Goal: Information Seeking & Learning: Learn about a topic

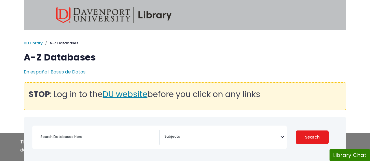
select select "Database Subject Filter"
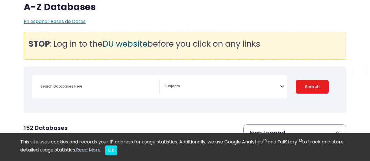
scroll to position [120, 0]
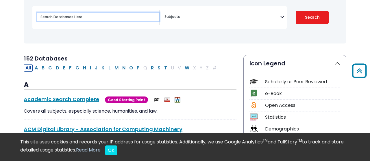
click at [64, 17] on input "Search database by title or keyword" at bounding box center [98, 17] width 122 height 8
type input "salud"
click at [295, 11] on button "Search" at bounding box center [311, 18] width 33 height 14
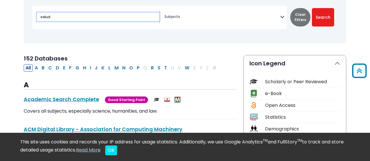
select select "Database Subject Filter"
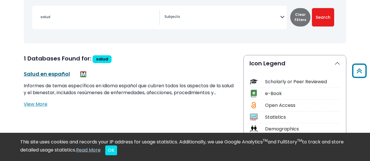
click at [60, 72] on link "Salud en español This link opens in a new window" at bounding box center [47, 73] width 46 height 7
click at [301, 16] on button "Clear Filters" at bounding box center [300, 17] width 20 height 18
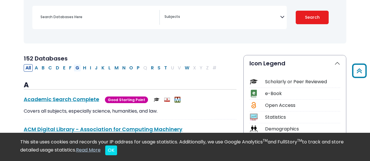
click at [76, 68] on button "G" at bounding box center [77, 68] width 7 height 8
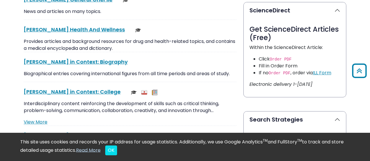
scroll to position [360, 0]
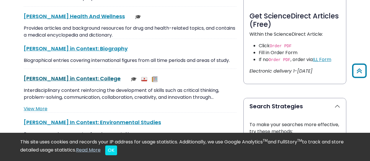
click at [65, 78] on link "Gale in Context: College This link opens in a new window" at bounding box center [72, 78] width 97 height 7
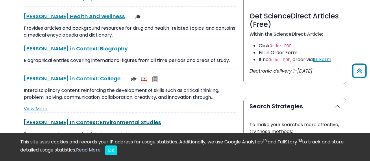
click at [49, 122] on link "Gale In Context: Environmental Studies This link opens in a new window" at bounding box center [92, 122] width 137 height 7
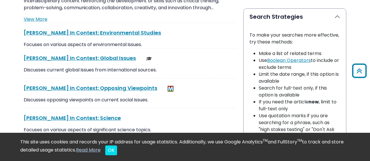
scroll to position [451, 0]
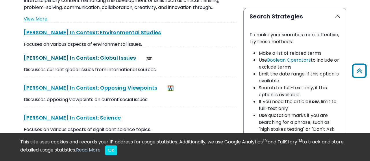
click at [63, 56] on link "Gale In Context: Global Issues This link opens in a new window" at bounding box center [80, 57] width 112 height 7
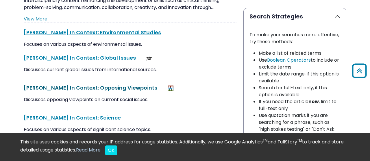
click at [57, 85] on link "Gale In Context: Opposing Viewpoints This link opens in a new window" at bounding box center [90, 87] width 133 height 7
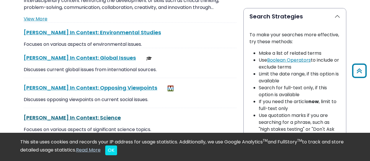
click at [59, 118] on link "Gale In Context: Science This link opens in a new window" at bounding box center [72, 117] width 97 height 7
click at [117, 153] on button "OK" at bounding box center [111, 151] width 12 height 10
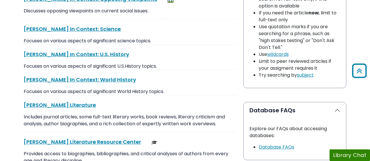
scroll to position [541, 0]
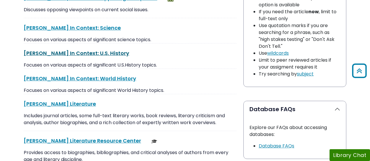
click at [67, 51] on link "Gale In Context: U.S. History This link opens in a new window" at bounding box center [76, 53] width 105 height 7
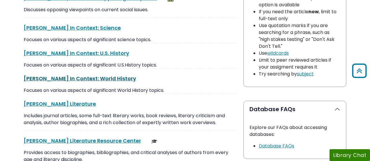
click at [85, 76] on link "Gale In Context: World History This link opens in a new window" at bounding box center [80, 78] width 112 height 7
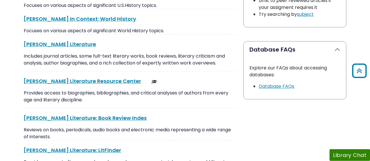
scroll to position [601, 0]
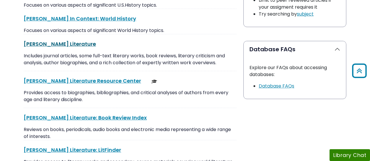
click at [55, 42] on link "Gale Literature This link opens in a new window" at bounding box center [60, 43] width 72 height 7
click at [47, 79] on link "Gale Literature Resource Center This link opens in a new window" at bounding box center [82, 80] width 117 height 7
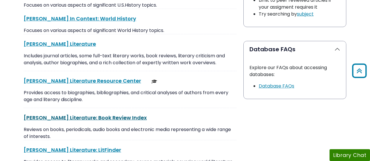
click at [94, 114] on link "Gale Literature: Book Review Index This link opens in a new window" at bounding box center [85, 117] width 123 height 7
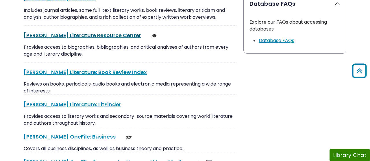
scroll to position [661, 0]
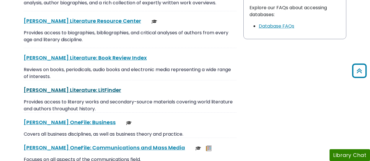
click at [67, 88] on link "Gale Literature: LitFinder This link opens in a new window" at bounding box center [72, 90] width 97 height 7
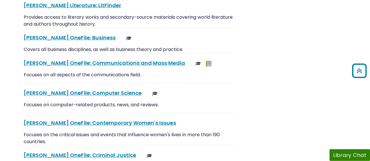
scroll to position [751, 0]
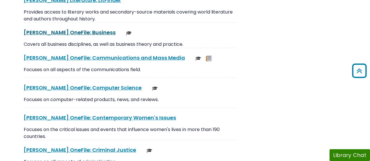
click at [64, 31] on link "Gale OneFile: Business This link opens in a new window" at bounding box center [70, 32] width 92 height 7
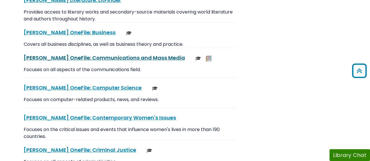
click at [54, 55] on link "Gale OneFile: Communications and Mass Media This link opens in a new window" at bounding box center [104, 57] width 161 height 7
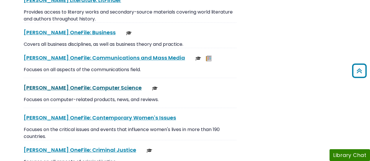
click at [88, 84] on link "Gale OneFile: Computer Science This link opens in a new window" at bounding box center [83, 87] width 118 height 7
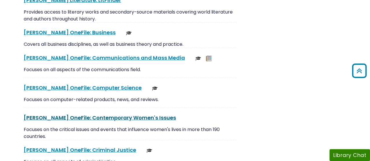
click at [67, 118] on link "Gale OneFile: Contemporary Women's Issues This link opens in a new window" at bounding box center [100, 117] width 152 height 7
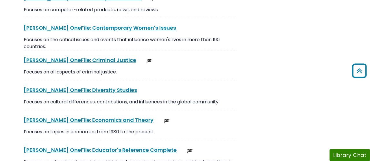
scroll to position [871, 0]
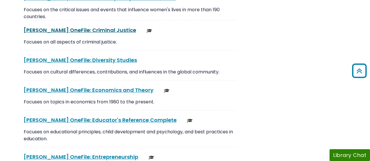
click at [85, 27] on link "Gale OneFile: Criminal Justice This link opens in a new window" at bounding box center [80, 30] width 112 height 7
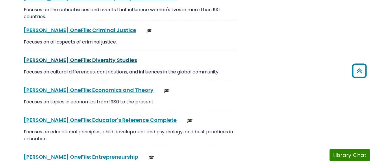
click at [92, 59] on link "Gale OneFile: Diversity Studies This link opens in a new window" at bounding box center [80, 60] width 113 height 7
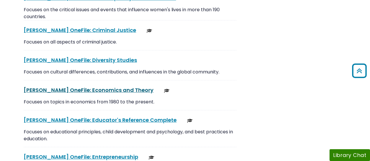
click at [92, 88] on link "Gale OneFile: Economics and Theory This link opens in a new window" at bounding box center [89, 90] width 130 height 7
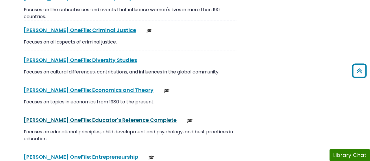
click at [57, 118] on link "Gale OneFile: Educator's Reference Complete This link opens in a new window" at bounding box center [100, 120] width 153 height 7
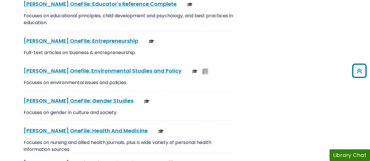
scroll to position [991, 0]
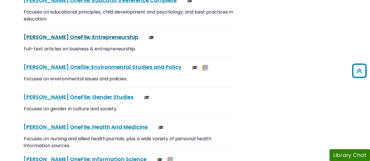
click at [70, 35] on link "Gale OneFile: Entrepreneurship This link opens in a new window" at bounding box center [81, 36] width 114 height 7
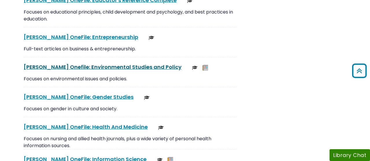
click at [80, 64] on link "Gale Onefile: Environmental Studies and Policy This link opens in a new window" at bounding box center [103, 67] width 158 height 7
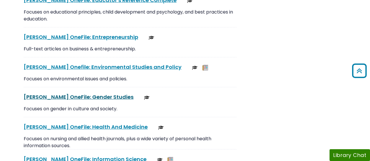
click at [90, 94] on link "Gale OneFile: Gender Studies This link opens in a new window" at bounding box center [79, 97] width 110 height 7
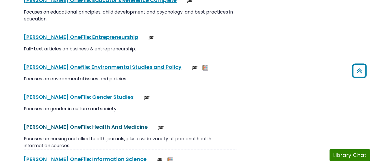
click at [65, 124] on link "Gale OneFile: Health And Medicine This link opens in a new window" at bounding box center [86, 127] width 124 height 7
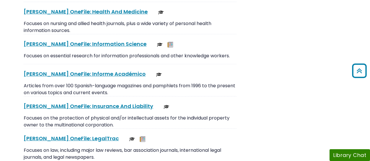
scroll to position [1111, 0]
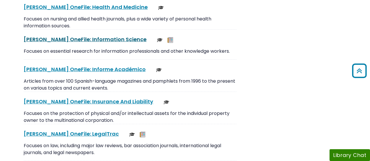
click at [98, 36] on link "Gale OneFile: Information Science This link opens in a new window" at bounding box center [85, 39] width 123 height 7
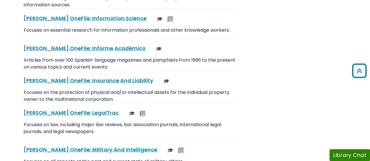
scroll to position [1171, 0]
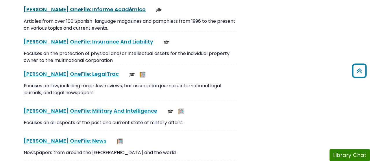
click at [71, 6] on link "Gale OneFile: Informe Académico This link opens in a new window" at bounding box center [85, 9] width 122 height 7
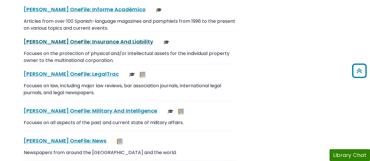
click at [85, 38] on link "Gale OneFile: Insurance And Liability This link opens in a new window" at bounding box center [88, 41] width 129 height 7
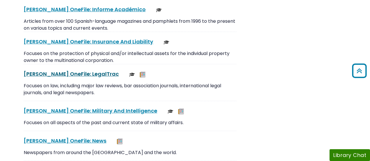
click at [66, 70] on link "Gale OneFile: LegalTrac This link opens in a new window" at bounding box center [71, 73] width 95 height 7
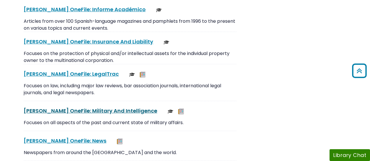
click at [66, 108] on link "Gale OneFile: Military And Intelligence This link opens in a new window" at bounding box center [90, 110] width 133 height 7
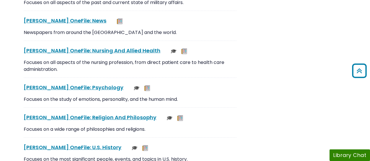
scroll to position [1291, 0]
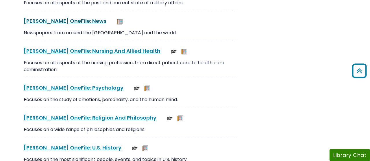
click at [61, 17] on link "Gale OneFile: News This link opens in a new window" at bounding box center [65, 20] width 83 height 7
click at [90, 47] on link "Gale OneFile: Nursing And Allied Health This link opens in a new window" at bounding box center [92, 50] width 137 height 7
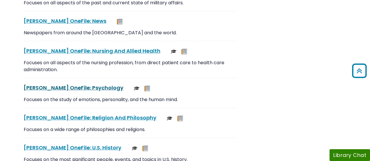
click at [67, 85] on link "Gale OneFile: Psychology This link opens in a new window" at bounding box center [74, 87] width 100 height 7
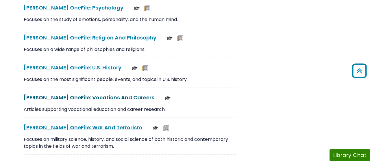
scroll to position [1382, 0]
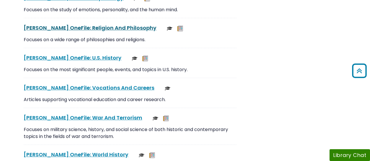
click at [65, 24] on link "Gale OneFile: Religion And Philosophy This link opens in a new window" at bounding box center [90, 27] width 133 height 7
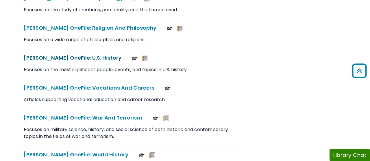
click at [68, 55] on link "Gale OneFile: U.S. History This link opens in a new window" at bounding box center [73, 57] width 98 height 7
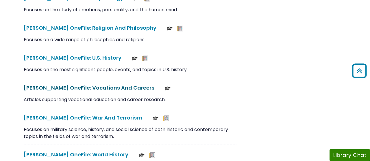
click at [49, 84] on link "Gale OneFile: Vocations And Careers This link opens in a new window" at bounding box center [89, 87] width 131 height 7
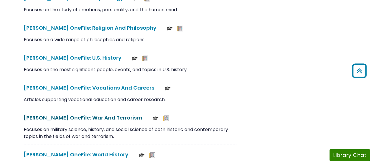
click at [58, 114] on link "Gale OneFile: War And Terrorism This link opens in a new window" at bounding box center [83, 117] width 118 height 7
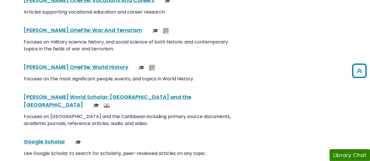
scroll to position [1472, 0]
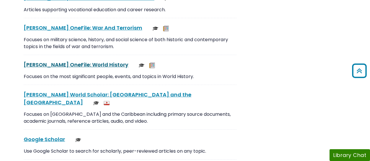
click at [74, 62] on link "Gale OneFile: World History This link opens in a new window" at bounding box center [76, 64] width 105 height 7
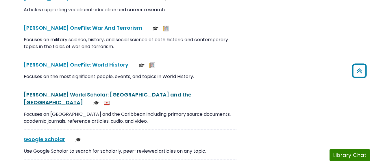
click at [88, 91] on link "Gale World Scholar: Latin America and the Caribbean This link opens in a new wi…" at bounding box center [107, 98] width 167 height 15
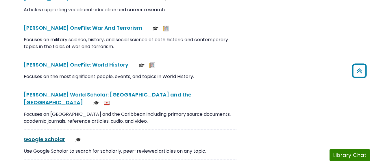
click at [47, 136] on link "Google Scholar This link opens in a new window" at bounding box center [44, 139] width 41 height 7
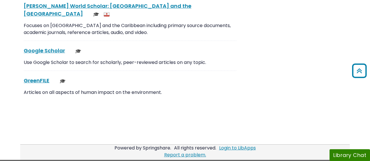
scroll to position [1562, 0]
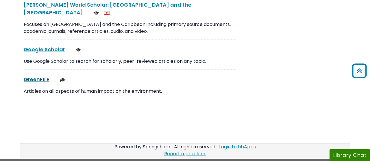
click at [31, 76] on link "GreenFILE This link opens in a new window" at bounding box center [37, 79] width 26 height 7
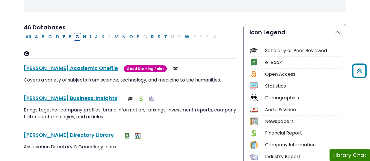
scroll to position [150, 0]
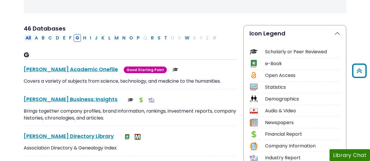
click at [27, 36] on button "All" at bounding box center [28, 38] width 9 height 8
select select "Database Subject Filter"
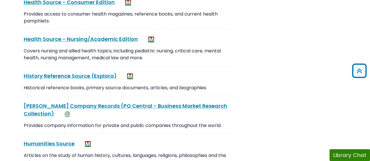
scroll to position [2703, 0]
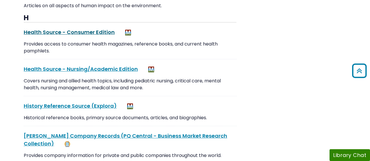
click at [76, 29] on link "Health Source - Consumer Edition This link opens in a new window" at bounding box center [69, 32] width 91 height 7
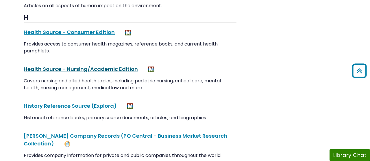
click at [106, 66] on link "Health Source - Nursing/Academic Edition This link opens in a new window" at bounding box center [81, 69] width 114 height 7
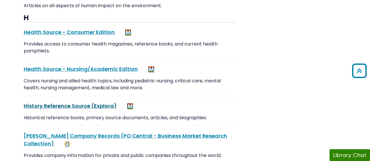
click at [46, 103] on link "History Reference Source (Explora) This link opens in a new window" at bounding box center [70, 106] width 93 height 7
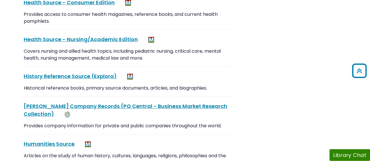
scroll to position [2733, 0]
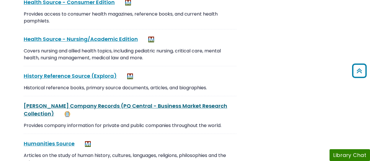
click at [66, 103] on link "Hoover's Company Records (PQ Central - Business Market Research Collection) Thi…" at bounding box center [125, 110] width 203 height 15
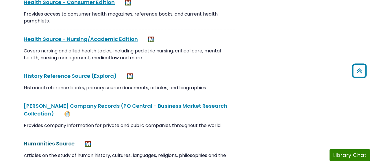
click at [57, 140] on link "Humanities Source This link opens in a new window" at bounding box center [49, 143] width 51 height 7
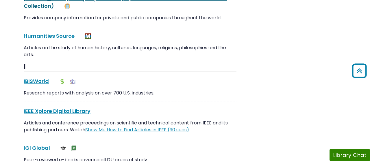
scroll to position [2853, 0]
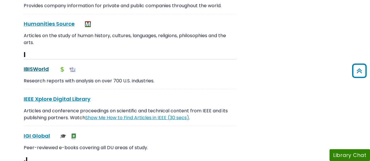
click at [35, 66] on link "IBISWorld This link opens in a new window" at bounding box center [36, 69] width 25 height 7
click at [58, 96] on link "IEEE Xplore Digital Library This link opens in a new window" at bounding box center [57, 99] width 67 height 7
click at [34, 133] on link "IGI Global This link opens in a new window" at bounding box center [37, 136] width 26 height 7
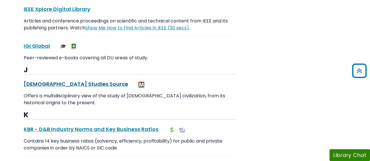
scroll to position [2973, 0]
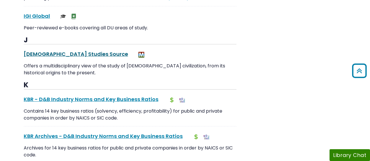
click at [72, 51] on link "Jewish Studies Source This link opens in a new window" at bounding box center [76, 54] width 104 height 7
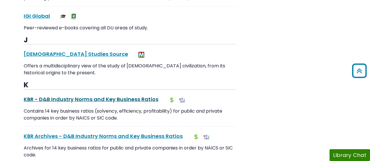
click at [49, 96] on link "KBR - D&B Industry Norms and Key Business Ratios This link opens in a new window" at bounding box center [91, 99] width 135 height 7
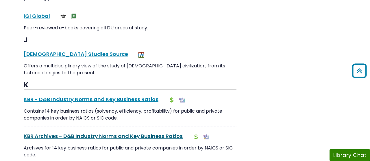
click at [58, 133] on link "KBR Archives - D&B Industry Norms and Key Business Ratios This link opens in a …" at bounding box center [103, 136] width 159 height 7
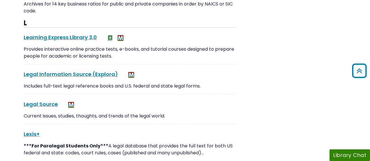
scroll to position [3124, 0]
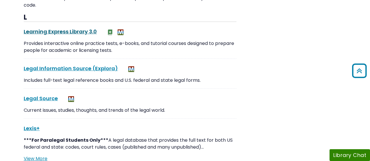
click at [53, 28] on link "Learning Express Library 3.0 This link opens in a new window" at bounding box center [60, 31] width 73 height 7
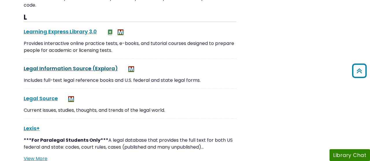
click at [69, 65] on link "Legal Information Source (Explora) This link opens in a new window" at bounding box center [71, 68] width 94 height 7
click at [34, 95] on link "Legal Source This link opens in a new window" at bounding box center [41, 98] width 34 height 7
click at [35, 125] on link "Lexis+ This link opens in a new window" at bounding box center [32, 128] width 16 height 7
click at [31, 125] on link "Lexis+ This link opens in a new window" at bounding box center [32, 128] width 16 height 7
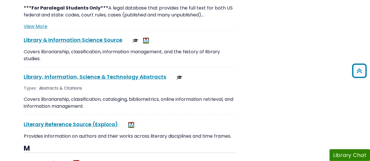
scroll to position [3244, 0]
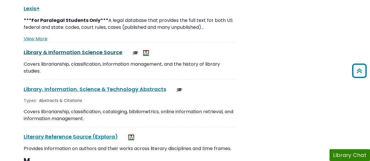
click at [98, 49] on link "Library & Information Science Source This link opens in a new window" at bounding box center [73, 52] width 98 height 7
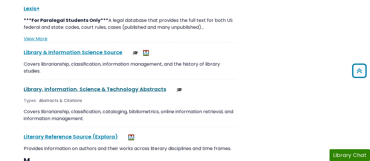
click at [81, 86] on link "Library, Information, Science & Technology Abstracts This link opens in a new w…" at bounding box center [95, 89] width 142 height 7
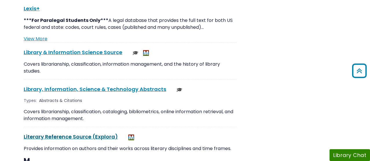
click at [65, 133] on link "Literary Reference Source (Explora) This link opens in a new window" at bounding box center [71, 136] width 94 height 7
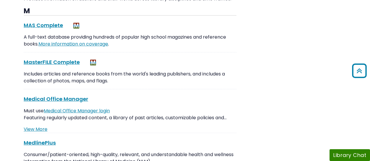
scroll to position [3364, 0]
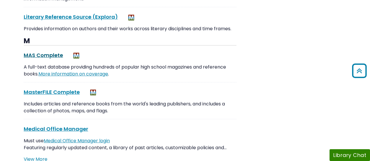
click at [50, 52] on link "MAS Complete This link opens in a new window" at bounding box center [43, 55] width 39 height 7
click at [38, 89] on link "MasterFILE Complete This link opens in a new window" at bounding box center [52, 92] width 56 height 7
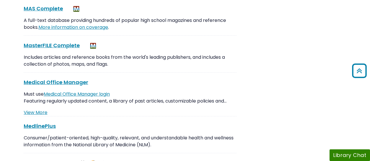
scroll to position [3454, 0]
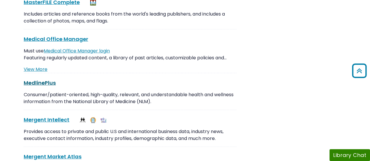
click at [46, 79] on link "MedlinePlus This link opens in a new window" at bounding box center [40, 82] width 32 height 7
click at [50, 116] on link "Mergent Intellect This link opens in a new window" at bounding box center [47, 119] width 46 height 7
click at [44, 153] on link "Mergent Market Atlas This link opens in a new window" at bounding box center [53, 156] width 58 height 7
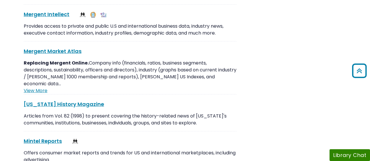
scroll to position [3574, 0]
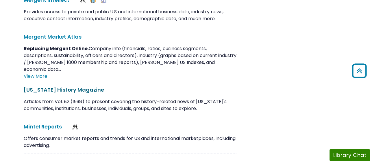
click at [64, 86] on link "Michigan History Magazine This link opens in a new window" at bounding box center [64, 89] width 80 height 7
click at [46, 123] on link "Mintel Reports This link opens in a new window" at bounding box center [43, 126] width 38 height 7
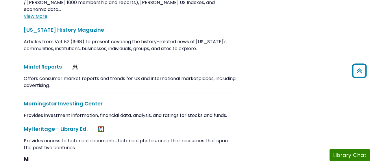
scroll to position [3664, 0]
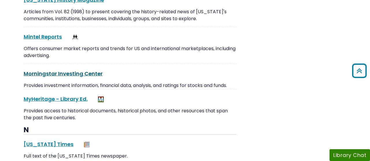
click at [75, 70] on link "Morningstar Investing Center This link opens in a new window" at bounding box center [63, 73] width 79 height 7
click at [50, 96] on link "MyHeritage - Library Ed. This link opens in a new window" at bounding box center [56, 99] width 64 height 7
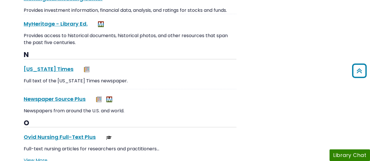
scroll to position [3754, 0]
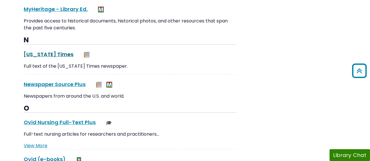
click at [58, 51] on link "New York Times This link opens in a new window" at bounding box center [49, 54] width 50 height 7
click at [66, 81] on link "Newspaper Source Plus This link opens in a new window" at bounding box center [55, 84] width 62 height 7
click at [74, 119] on link "Ovid Nursing Full-Text Plus This link opens in a new window" at bounding box center [60, 122] width 72 height 7
click at [49, 156] on link "Ovid (e-books) This link opens in a new window" at bounding box center [45, 159] width 42 height 7
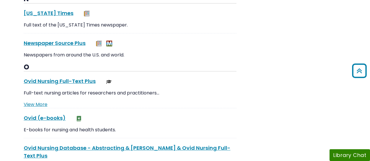
scroll to position [3814, 0]
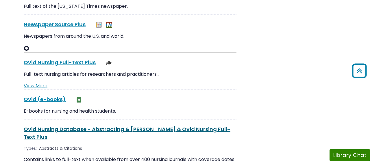
click at [68, 126] on link "Ovid Nursing Database - Abstracting & Medline & Ovid Nursing Full-Text Plus Thi…" at bounding box center [127, 133] width 206 height 15
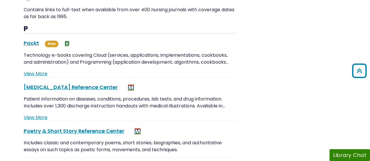
scroll to position [3934, 0]
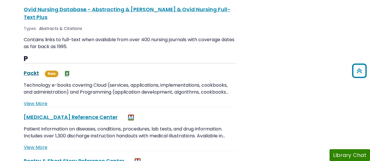
click at [32, 70] on link "Packt This link opens in a new window" at bounding box center [31, 73] width 15 height 7
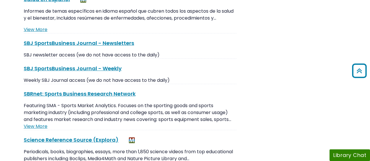
scroll to position [5587, 0]
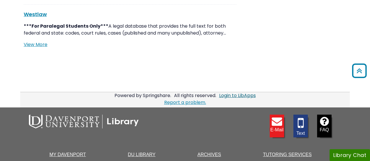
click at [229, 92] on link "Login to LibApps" at bounding box center [237, 95] width 37 height 7
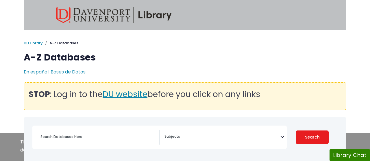
select select "Database Subject Filter"
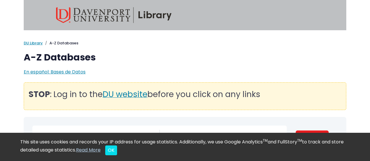
scroll to position [30, 0]
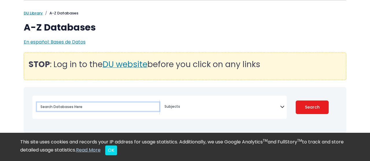
click at [59, 108] on input "Search database by title or keyword" at bounding box center [98, 107] width 122 height 8
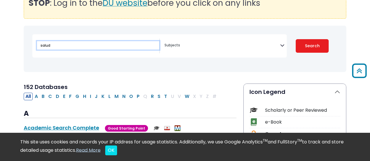
scroll to position [90, 0]
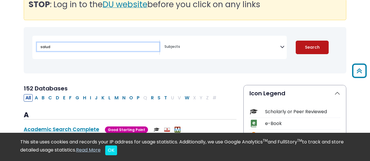
type input "salud"
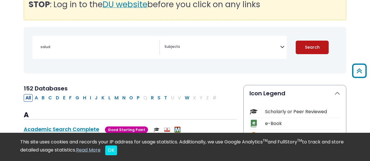
click at [313, 46] on button "Search" at bounding box center [311, 48] width 33 height 14
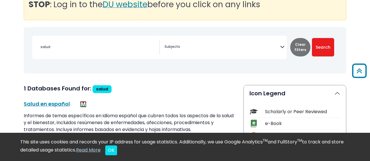
select select "Database Subject Filter"
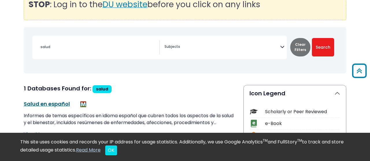
click at [57, 101] on link "Salud en español This link opens in a new window" at bounding box center [47, 103] width 46 height 7
click at [46, 104] on link "Salud en español This link opens in a new window" at bounding box center [47, 103] width 46 height 7
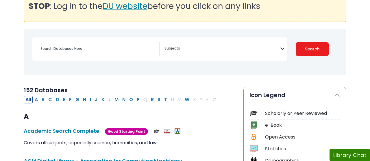
scroll to position [90, 0]
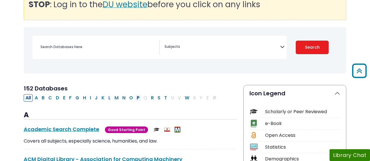
click at [135, 99] on button "P" at bounding box center [138, 98] width 6 height 8
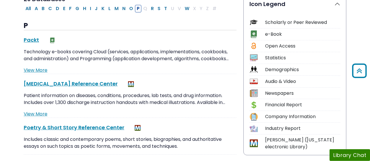
scroll to position [180, 0]
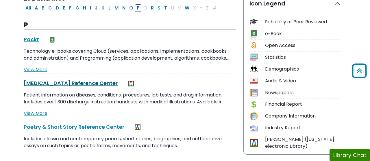
click at [92, 82] on link "Patient Education Reference Center This link opens in a new window" at bounding box center [71, 83] width 94 height 7
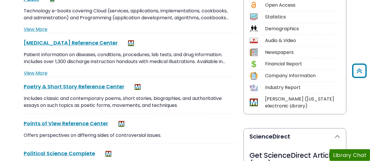
scroll to position [240, 0]
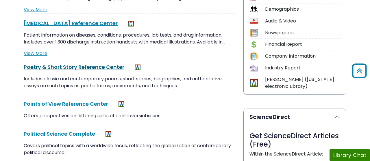
click at [92, 66] on link "Poetry & Short Story Reference Center This link opens in a new window" at bounding box center [74, 67] width 100 height 7
click at [62, 104] on link "Points of View Reference Center This link opens in a new window" at bounding box center [66, 103] width 84 height 7
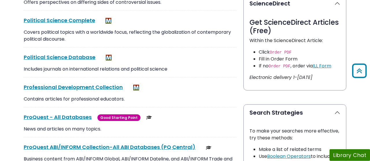
scroll to position [360, 0]
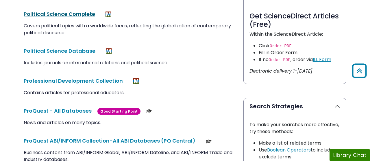
click at [79, 14] on link "Political Science Complete This link opens in a new window" at bounding box center [59, 13] width 71 height 7
click at [80, 80] on link "Professional Development Collection This link opens in a new window" at bounding box center [73, 80] width 99 height 7
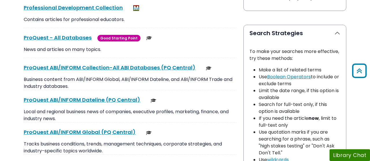
scroll to position [420, 0]
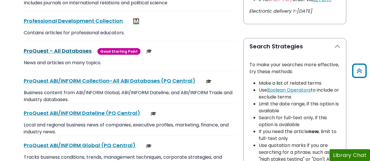
click at [70, 50] on link "ProQuest - All Databases This link opens in a new window" at bounding box center [58, 50] width 68 height 7
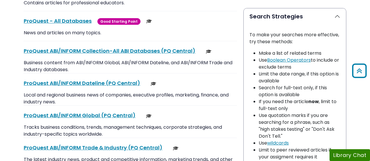
scroll to position [481, 0]
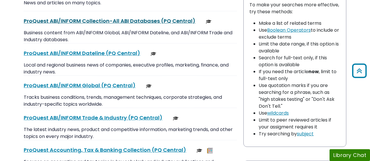
click at [50, 21] on link "ProQuest ABI/INFORM Collection-All ABI Databases (PQ Central) This link opens i…" at bounding box center [110, 20] width 172 height 7
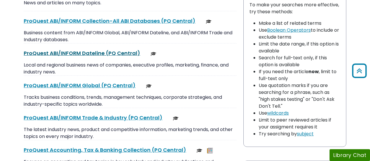
click at [93, 54] on link "ProQuest ABI/INFORM Dateline (PQ Central) This link opens in a new window" at bounding box center [82, 53] width 116 height 7
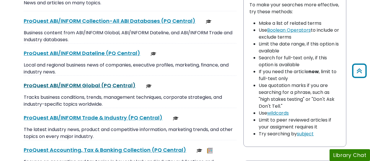
click at [60, 86] on link "ProQuest ABI/INFORM Global (PQ Central) This link opens in a new window" at bounding box center [80, 85] width 112 height 7
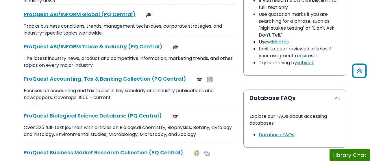
scroll to position [571, 0]
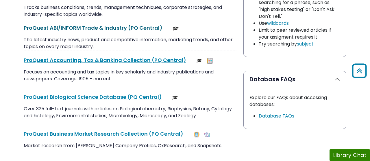
click at [89, 25] on link "ProQuest ABI/INFORM Trade & Industry (PQ Central) This link opens in a new wind…" at bounding box center [93, 27] width 139 height 7
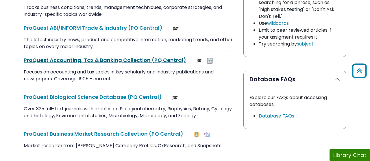
click at [34, 60] on link "ProQuest Accounting, Tax & Banking Collection (PQ Central) This link opens in a…" at bounding box center [105, 60] width 162 height 7
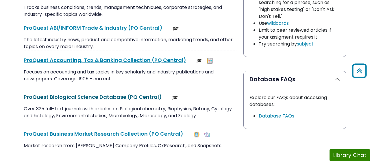
click at [98, 96] on link "ProQuest Biological Science Database (PQ Central) This link opens in a new wind…" at bounding box center [93, 97] width 138 height 7
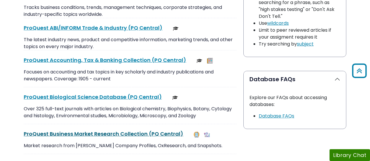
click at [63, 134] on link "ProQuest Business Market Research Collection (PQ Central) This link opens in a …" at bounding box center [103, 134] width 159 height 7
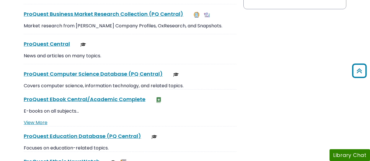
scroll to position [721, 0]
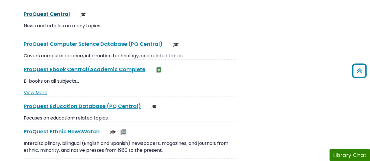
click at [55, 11] on link "ProQuest Central This link opens in a new window" at bounding box center [47, 13] width 46 height 7
click at [83, 41] on link "ProQuest Computer Science Database (PQ Central) This link opens in a new window" at bounding box center [93, 43] width 139 height 7
click at [56, 68] on link "ProQuest Ebook Central/Academic Complete This link opens in a new window" at bounding box center [85, 69] width 122 height 7
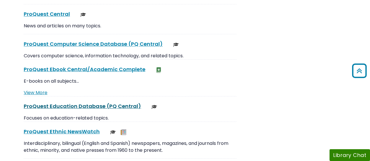
click at [44, 107] on link "ProQuest Education Database (PQ Central) This link opens in a new window" at bounding box center [82, 106] width 117 height 7
click at [69, 105] on link "ProQuest Education Database (PQ Central) This link opens in a new window" at bounding box center [82, 106] width 117 height 7
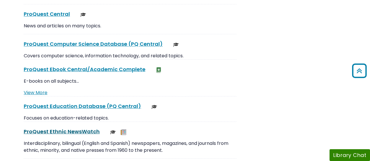
click at [63, 128] on link "ProQuest Ethnic NewsWatch This link opens in a new window" at bounding box center [62, 131] width 76 height 7
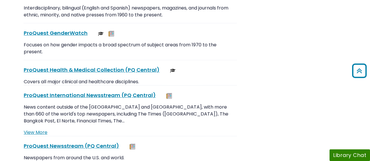
scroll to position [871, 0]
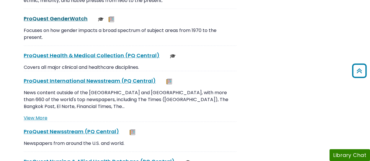
click at [70, 16] on link "ProQuest GenderWatch This link opens in a new window" at bounding box center [56, 18] width 64 height 7
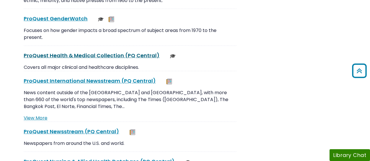
click at [68, 53] on link "ProQuest Health & Medical Collection (PQ Central) This link opens in a new wind…" at bounding box center [92, 55] width 136 height 7
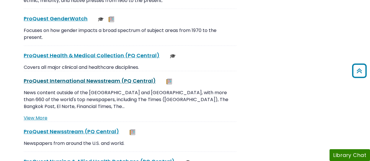
click at [126, 77] on link "ProQuest International Newsstream (PQ Central) This link opens in a new window" at bounding box center [90, 80] width 132 height 7
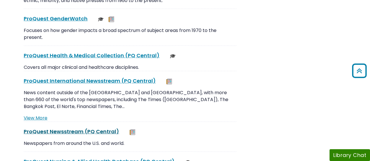
click at [62, 128] on link "ProQuest Newsstream (PQ Central) This link opens in a new window" at bounding box center [71, 131] width 95 height 7
click at [77, 128] on link "ProQuest Newsstream (PQ Central) This link opens in a new window" at bounding box center [71, 131] width 95 height 7
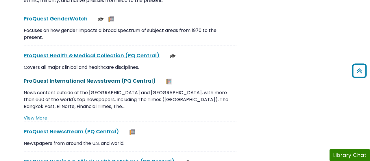
click at [71, 81] on link "ProQuest International Newsstream (PQ Central) This link opens in a new window" at bounding box center [90, 80] width 132 height 7
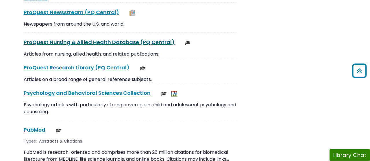
scroll to position [991, 0]
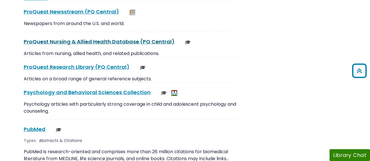
click at [116, 38] on link "ProQuest Nursing & Allied Health Database (PQ Central) This link opens in a new…" at bounding box center [99, 41] width 151 height 7
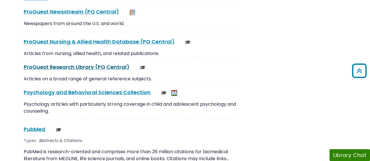
click at [81, 64] on link "ProQuest Research Library (PQ Central) This link opens in a new window" at bounding box center [77, 67] width 106 height 7
click at [66, 89] on link "Psychology and Behavioral Sciences Collection This link opens in a new window" at bounding box center [87, 92] width 127 height 7
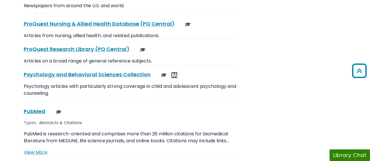
scroll to position [1021, 0]
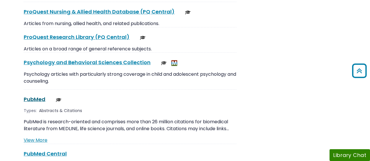
click at [34, 96] on link "PubMed This link opens in a new window" at bounding box center [35, 99] width 22 height 7
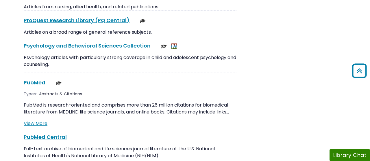
scroll to position [1051, 0]
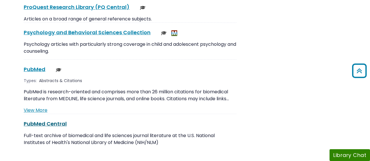
click at [27, 120] on link "PubMed Central This link opens in a new window" at bounding box center [45, 123] width 43 height 7
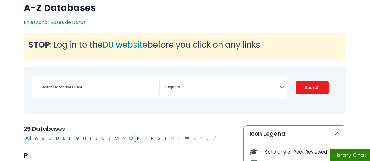
scroll to position [120, 0]
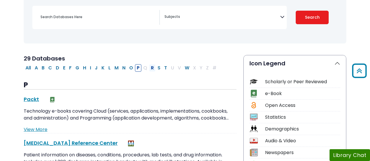
click at [149, 69] on button "R" at bounding box center [152, 68] width 6 height 8
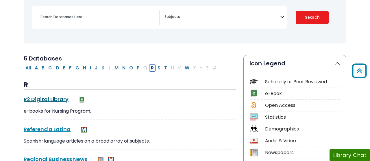
click at [61, 98] on link "R2 Digital Library This link opens in a new window" at bounding box center [46, 99] width 45 height 7
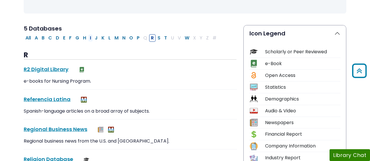
scroll to position [180, 0]
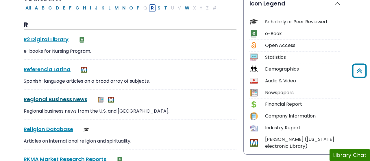
click at [49, 99] on link "Regional Business News This link opens in a new window" at bounding box center [56, 99] width 64 height 7
click at [44, 97] on link "Regional Business News This link opens in a new window" at bounding box center [56, 99] width 64 height 7
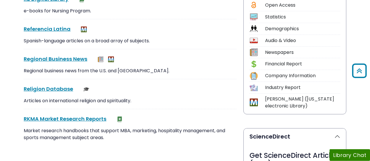
scroll to position [240, 0]
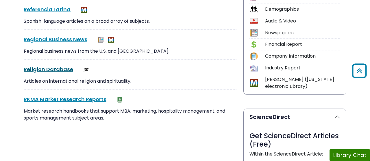
click at [57, 69] on link "Religion Database This link opens in a new window" at bounding box center [48, 69] width 49 height 7
click at [58, 98] on link "RKMA Market Research Reports This link opens in a new window" at bounding box center [65, 99] width 83 height 7
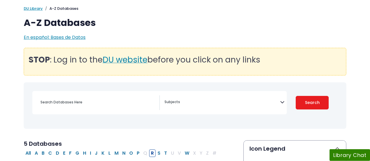
scroll to position [60, 0]
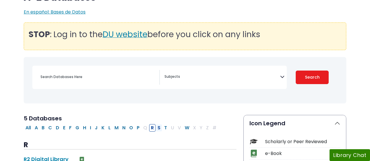
click at [157, 128] on button "S" at bounding box center [159, 128] width 6 height 8
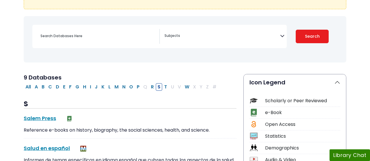
scroll to position [180, 0]
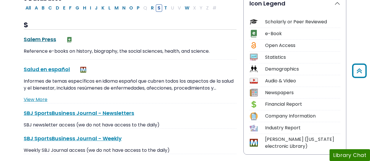
click at [34, 38] on link "Salem Press This link opens in a new window" at bounding box center [40, 39] width 32 height 7
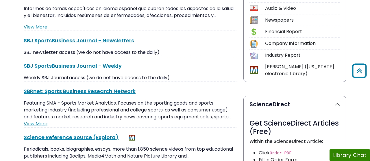
scroll to position [240, 0]
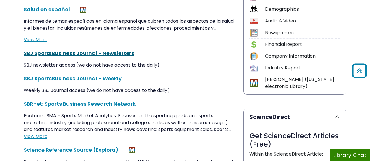
click at [88, 52] on link "SBJ SportsBusiness Journal - Newsletters This link opens in a new window" at bounding box center [79, 53] width 110 height 7
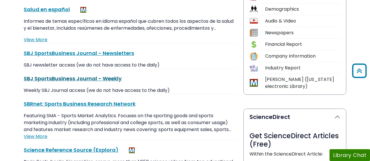
click at [77, 78] on link "SBJ SportsBusiness Journal - Weekly This link opens in a new window" at bounding box center [73, 78] width 98 height 7
click at [75, 105] on link "SBRnet: Sports Business Research Network This link opens in a new window" at bounding box center [80, 103] width 112 height 7
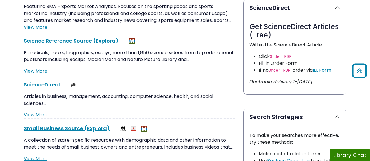
scroll to position [360, 0]
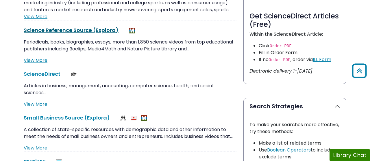
click at [70, 30] on link "Science Reference Source (Explora) This link opens in a new window" at bounding box center [71, 30] width 95 height 7
click at [45, 71] on link "ScienceDirect This link opens in a new window" at bounding box center [42, 73] width 37 height 7
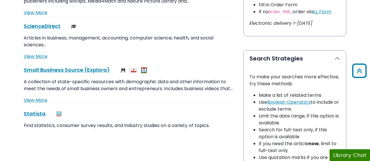
scroll to position [420, 0]
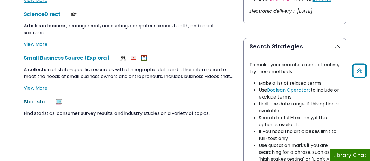
click at [39, 100] on link "Statista This link opens in a new window" at bounding box center [35, 101] width 22 height 7
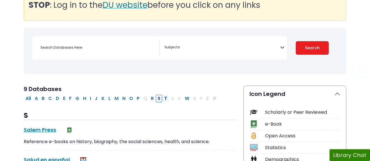
scroll to position [120, 0]
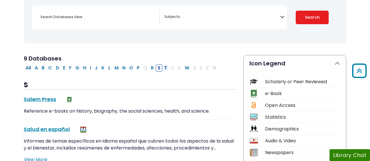
click at [162, 67] on button "T" at bounding box center [165, 68] width 6 height 8
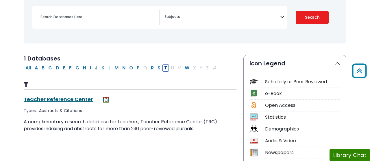
click at [62, 97] on link "Teacher Reference Center This link opens in a new window" at bounding box center [58, 99] width 69 height 7
click at [183, 66] on button "W" at bounding box center [187, 68] width 8 height 8
select select "Database Subject Filter"
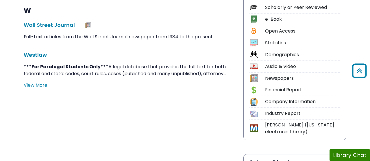
scroll to position [210, 0]
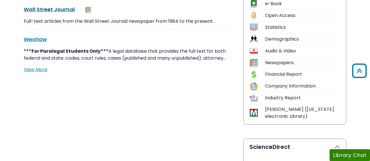
click at [66, 9] on link "Wall Street Journal This link opens in a new window" at bounding box center [49, 9] width 51 height 7
click at [32, 38] on link "Westlaw This link opens in a new window" at bounding box center [35, 39] width 23 height 7
